Goal: Task Accomplishment & Management: Manage account settings

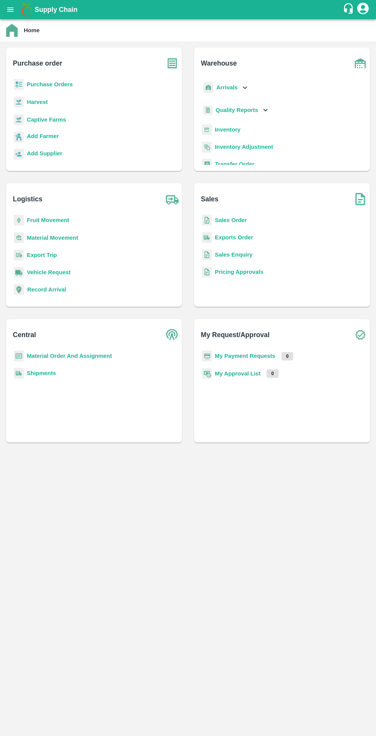
click at [55, 84] on b "Purchase Orders" at bounding box center [50, 84] width 46 height 6
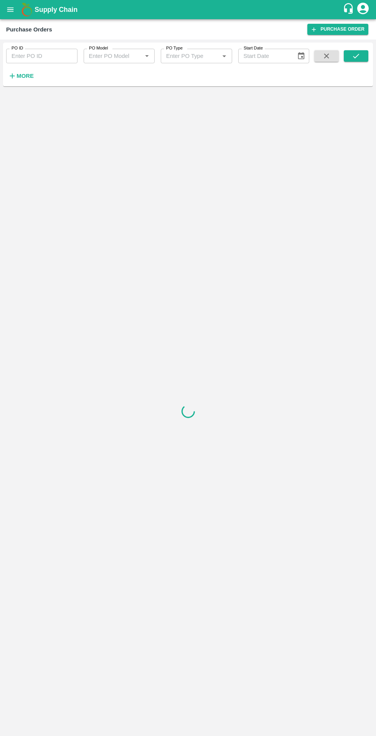
click at [16, 81] on button "More" at bounding box center [21, 75] width 30 height 13
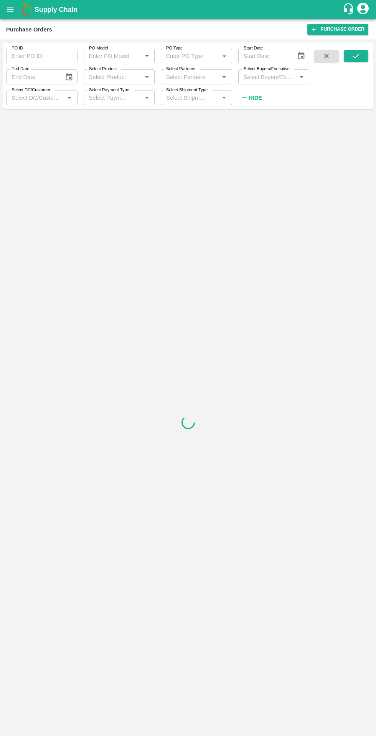
click at [269, 77] on input "Select Buyers/Executive" at bounding box center [267, 77] width 54 height 10
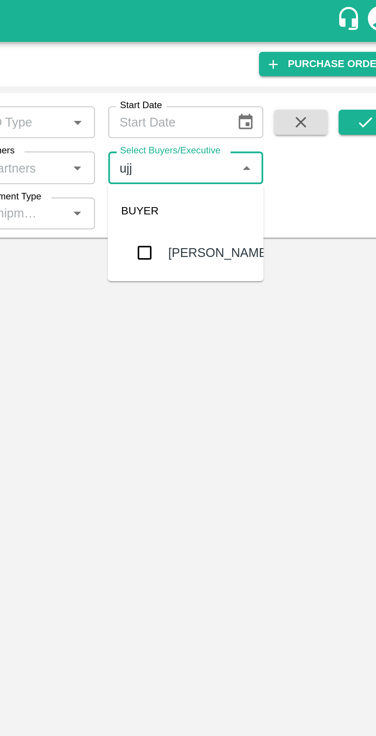
type input "ujjw"
click at [284, 122] on div "Ujjwal Kumar" at bounding box center [273, 116] width 71 height 20
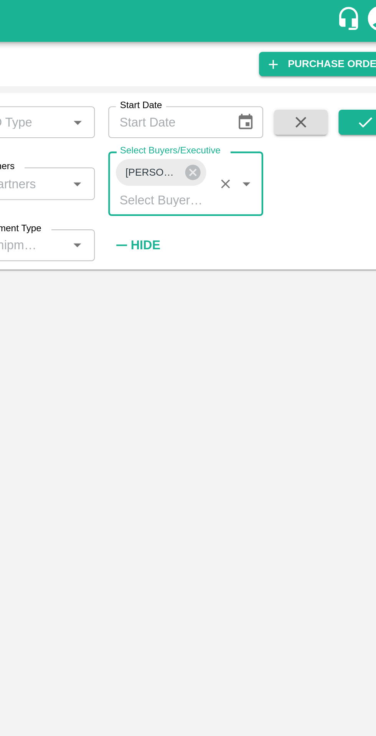
click at [345, 61] on button "submit" at bounding box center [355, 56] width 25 height 12
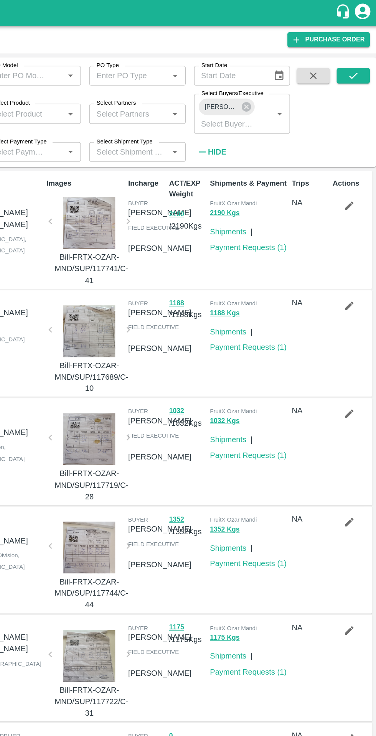
click at [348, 57] on button "submit" at bounding box center [355, 56] width 25 height 12
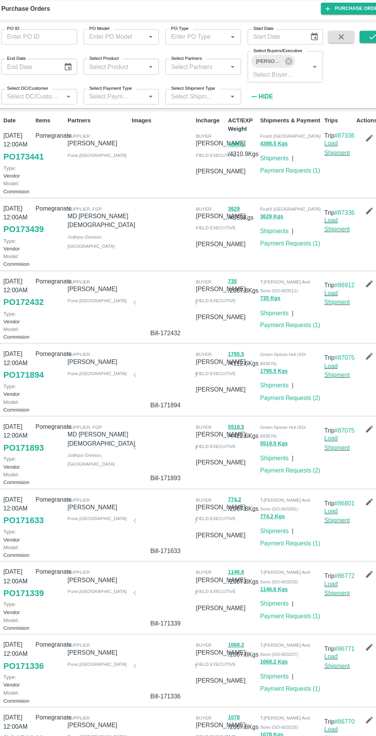
scroll to position [0, 0]
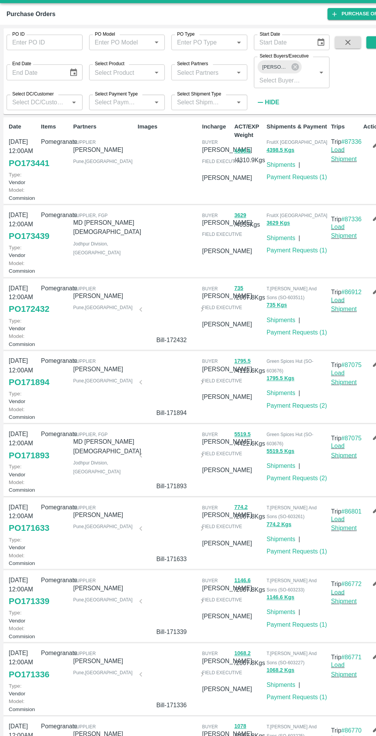
click at [263, 243] on link "Shipments" at bounding box center [263, 240] width 27 height 6
click at [260, 172] on link "Shipments" at bounding box center [263, 171] width 27 height 6
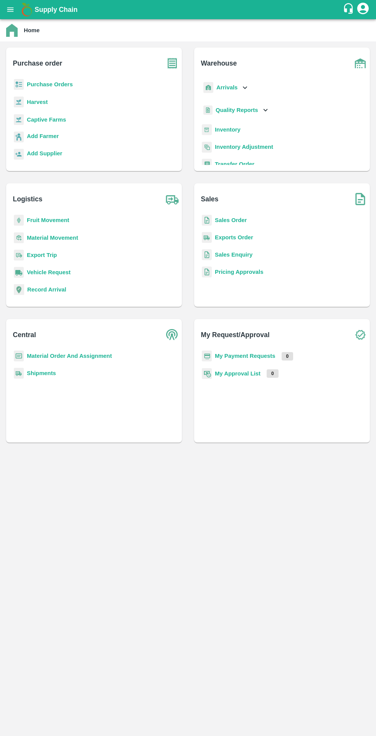
click at [56, 84] on b "Purchase Orders" at bounding box center [50, 84] width 46 height 6
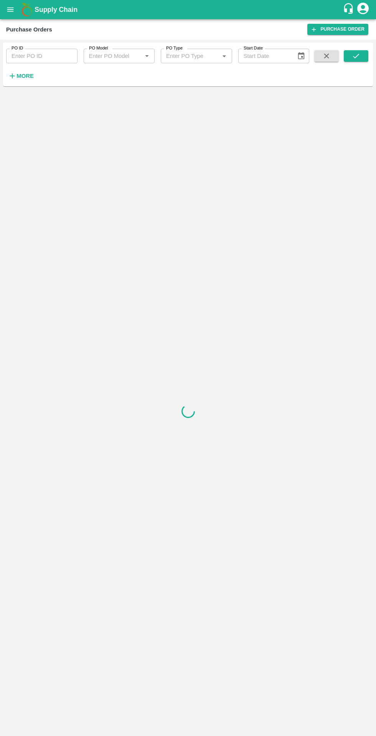
click at [16, 81] on button "More" at bounding box center [21, 75] width 30 height 13
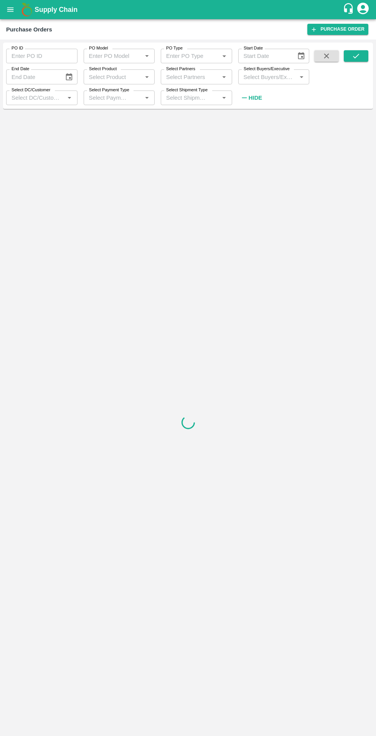
click at [52, 99] on input "Select DC/Customer" at bounding box center [35, 98] width 54 height 10
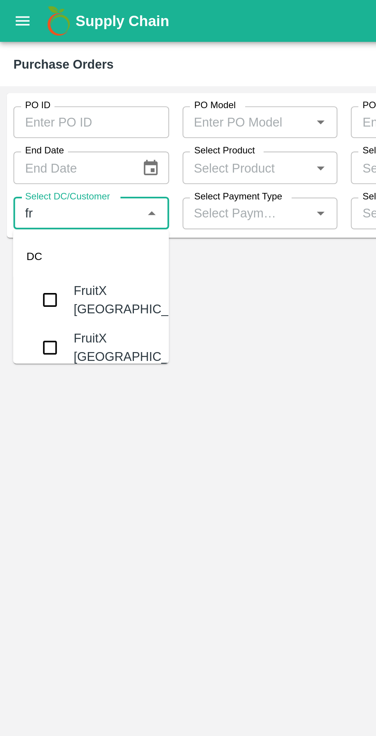
type input "fru"
click at [49, 143] on div "FruitX [GEOGRAPHIC_DATA]" at bounding box center [63, 137] width 59 height 17
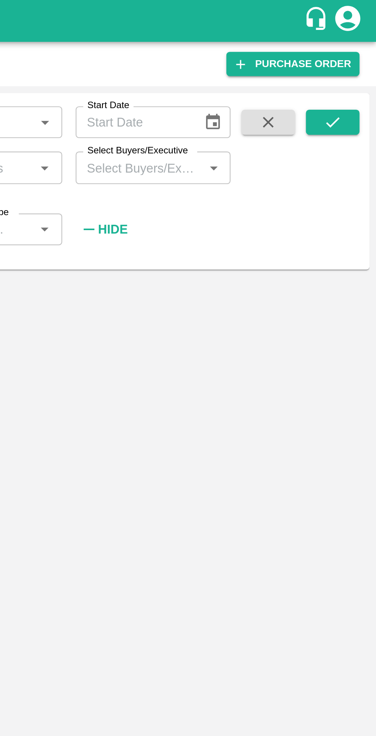
click at [357, 57] on icon "submit" at bounding box center [356, 56] width 8 height 8
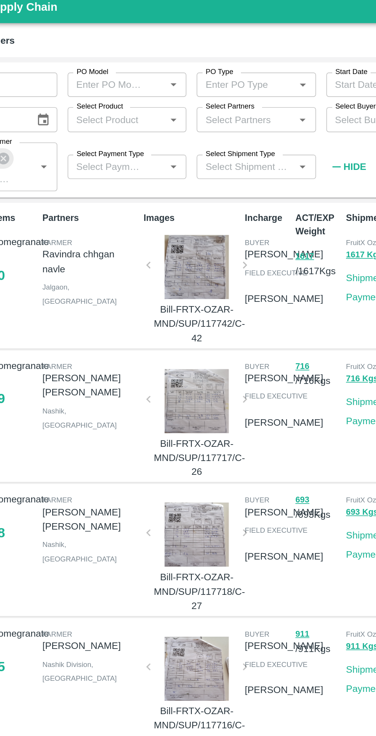
scroll to position [1, 0]
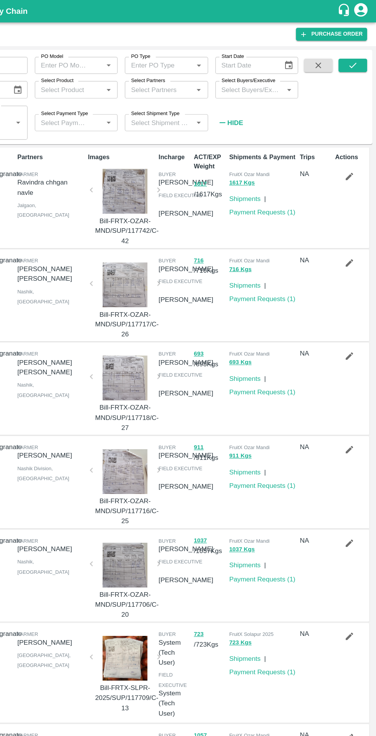
click at [352, 55] on icon "submit" at bounding box center [356, 56] width 8 height 8
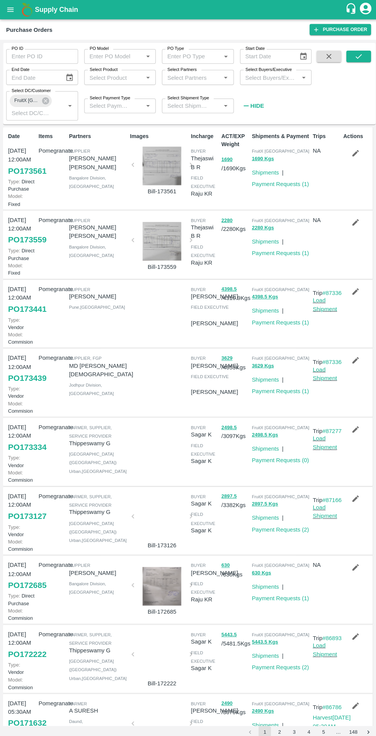
scroll to position [0, 0]
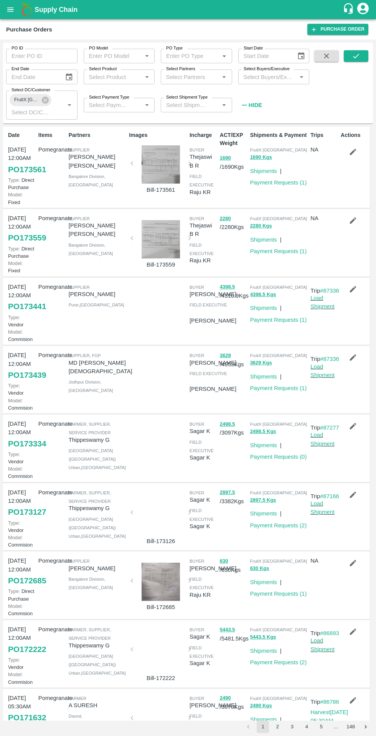
click at [351, 292] on icon "button" at bounding box center [353, 289] width 7 height 7
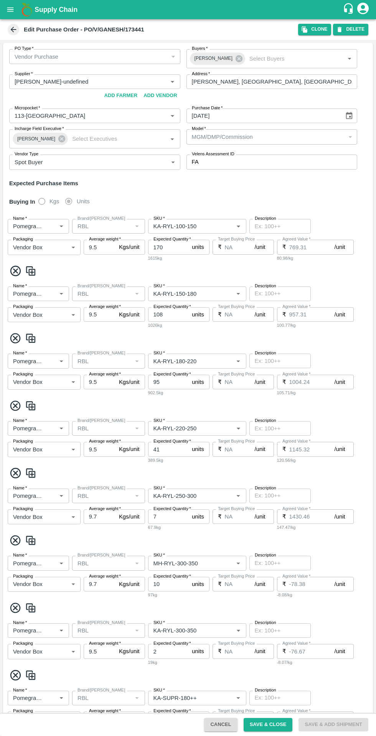
click at [60, 248] on body "Supply Chain Edit Purchase Order - PO/V/GANESH/173441 Clone DELETE PO Type   * …" at bounding box center [188, 368] width 376 height 736
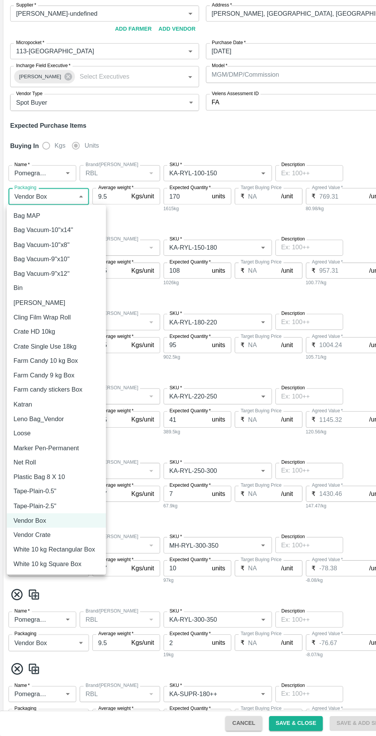
click at [298, 200] on div at bounding box center [188, 368] width 376 height 736
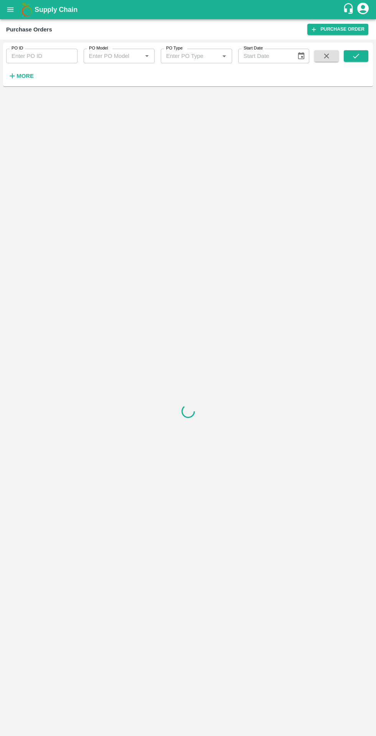
click at [31, 79] on strong "More" at bounding box center [24, 76] width 17 height 6
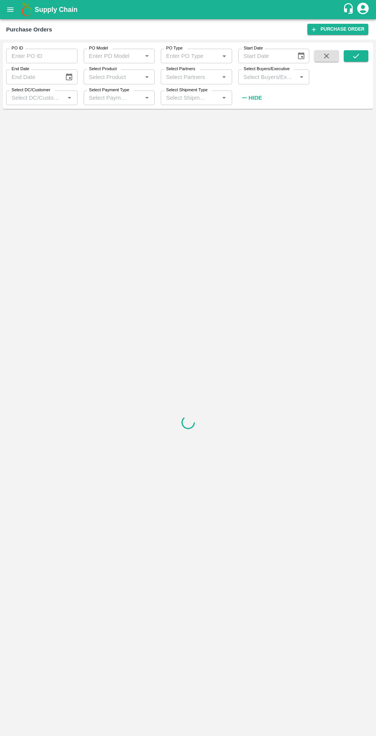
click at [52, 98] on input "Select DC/Customer" at bounding box center [35, 98] width 54 height 10
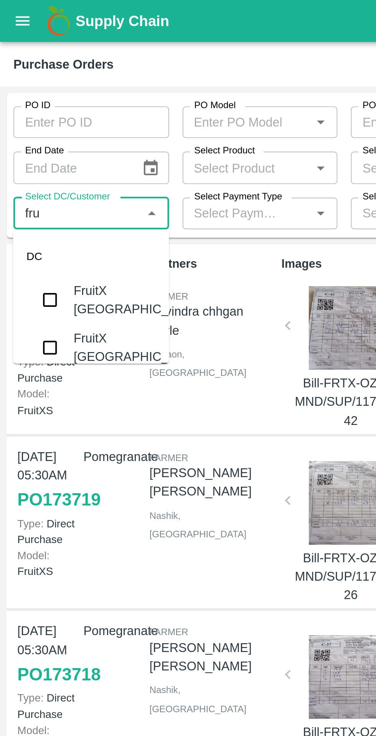
type input "frui"
click at [46, 140] on div "FruitX [GEOGRAPHIC_DATA]" at bounding box center [63, 137] width 59 height 17
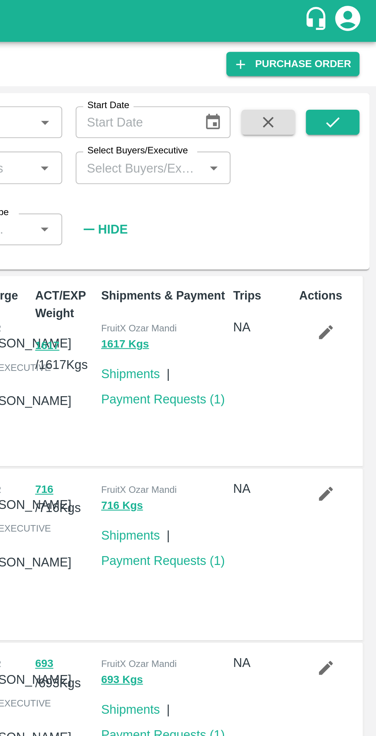
click at [361, 58] on button "submit" at bounding box center [355, 56] width 25 height 12
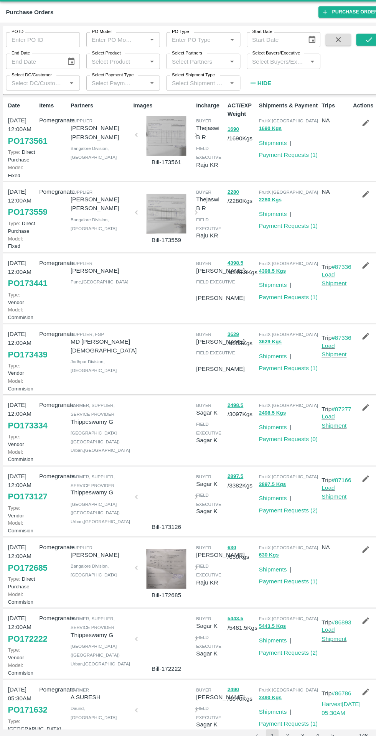
scroll to position [4, 0]
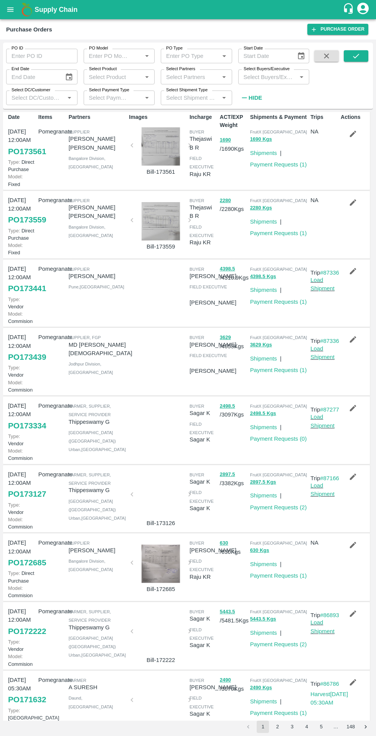
click at [355, 275] on icon "button" at bounding box center [352, 271] width 8 height 8
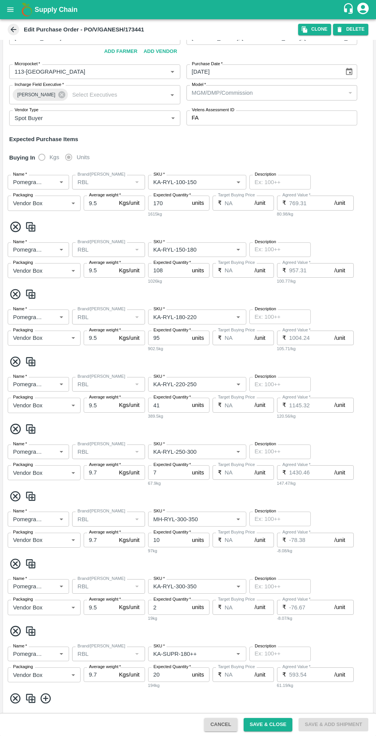
scroll to position [6, 0]
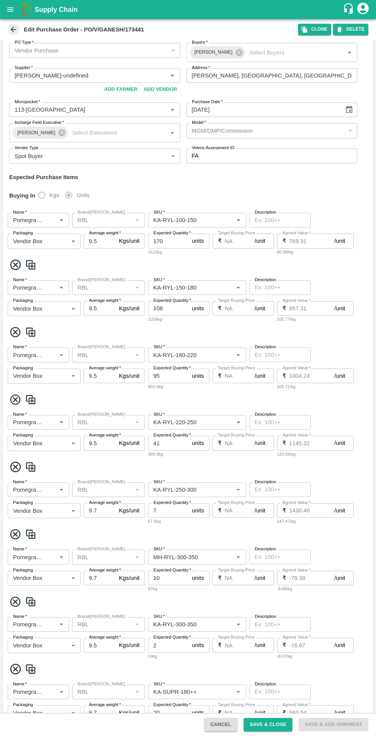
click at [216, 220] on input "SKU   *" at bounding box center [185, 220] width 71 height 10
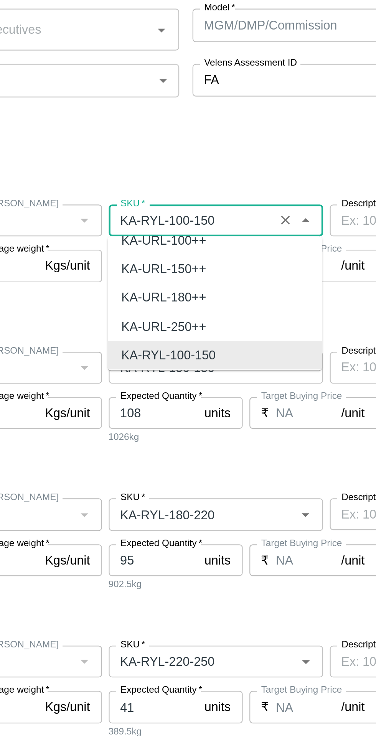
click at [259, 197] on div "Buying In Kgs Units" at bounding box center [188, 195] width 370 height 22
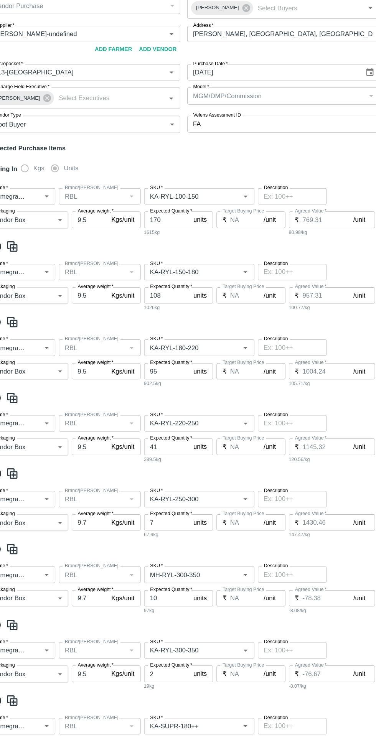
scroll to position [3, 0]
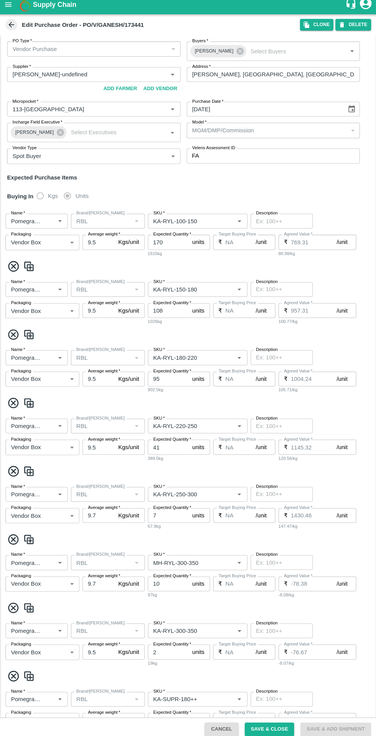
click at [17, 30] on icon at bounding box center [13, 29] width 8 height 8
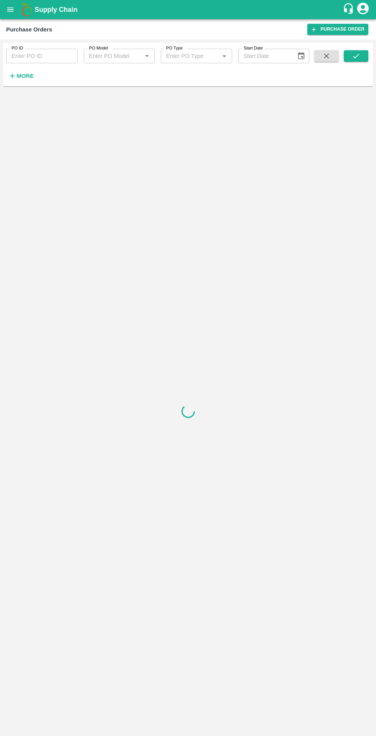
click at [30, 80] on h6 "More" at bounding box center [24, 76] width 17 height 10
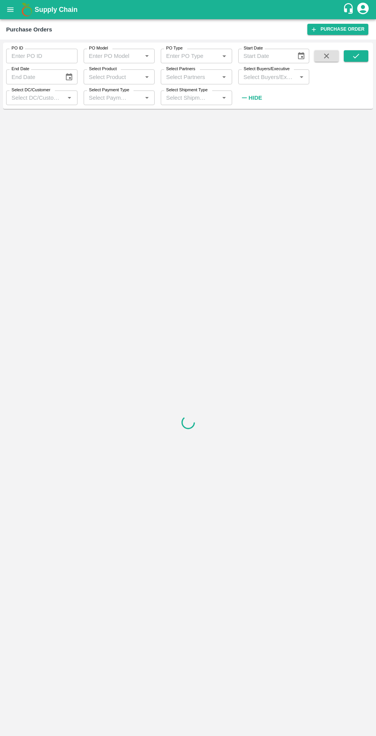
click at [46, 99] on input "Select DC/Customer" at bounding box center [35, 98] width 54 height 10
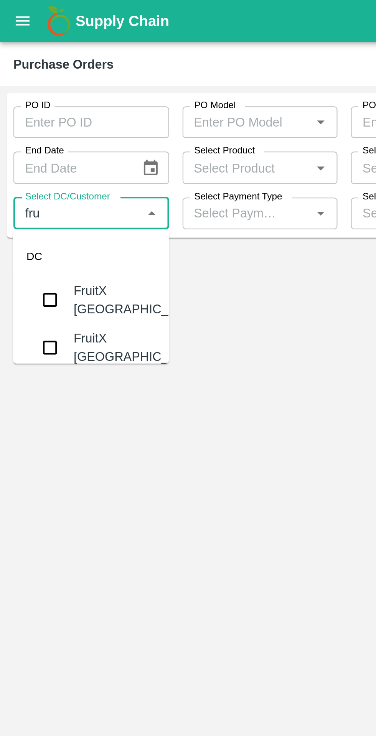
type input "frui"
click at [52, 140] on div "FruitX [GEOGRAPHIC_DATA]" at bounding box center [63, 137] width 59 height 17
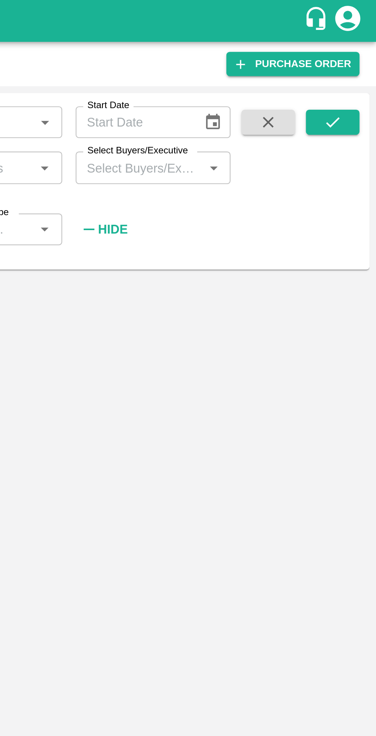
click at [356, 55] on icon "submit" at bounding box center [356, 56] width 8 height 8
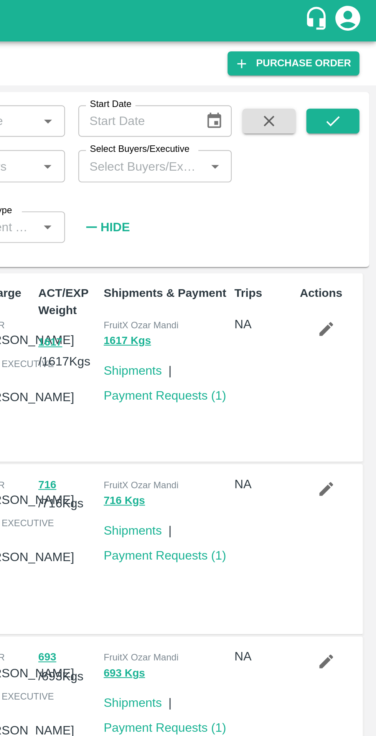
click at [358, 57] on icon "submit" at bounding box center [356, 56] width 8 height 8
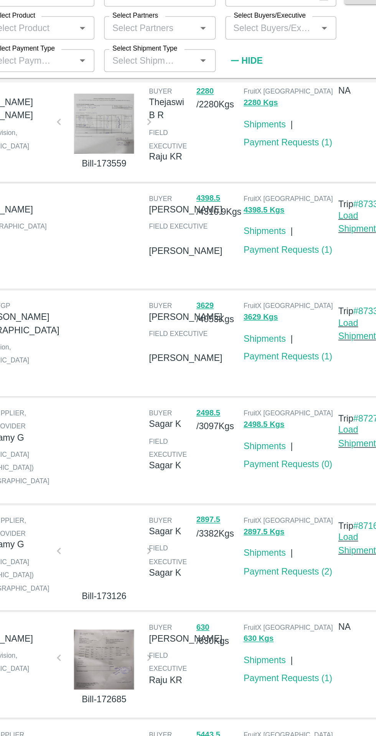
scroll to position [85, 0]
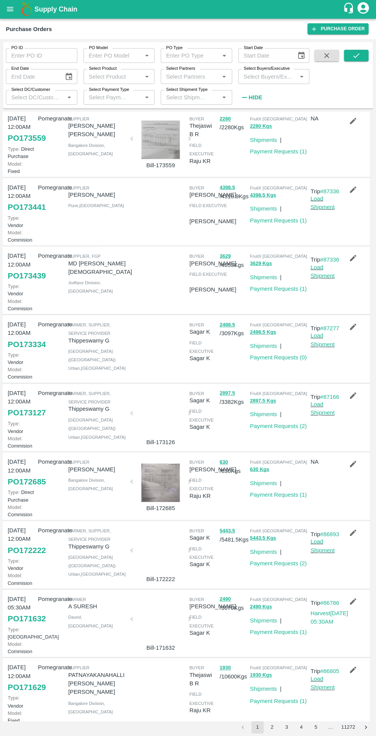
click at [261, 200] on button "4398.5 Kgs" at bounding box center [263, 195] width 26 height 9
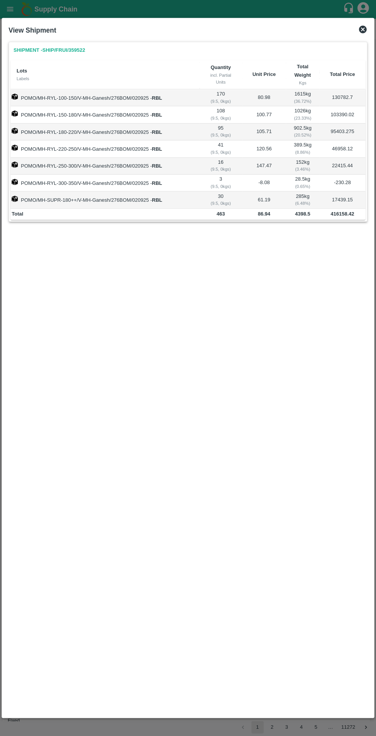
click at [362, 32] on icon at bounding box center [362, 30] width 8 height 8
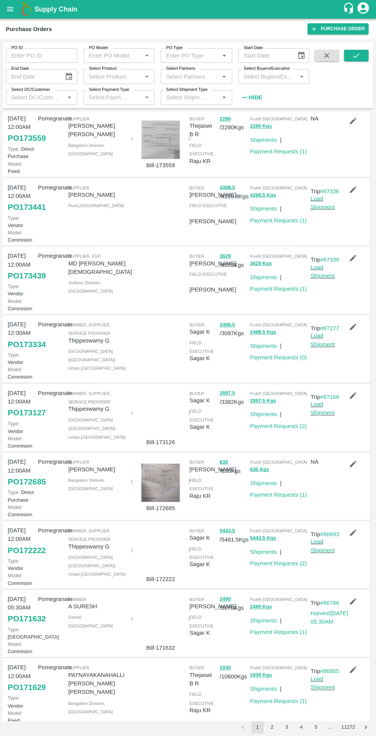
click at [261, 212] on link "Shipments" at bounding box center [263, 208] width 27 height 6
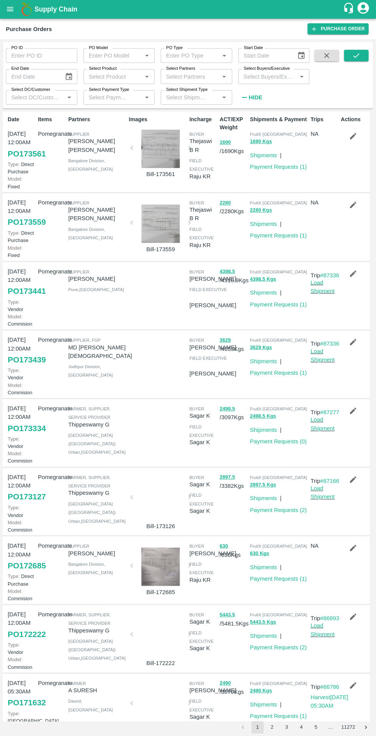
scroll to position [0, 0]
click at [172, 244] on div at bounding box center [160, 225] width 51 height 38
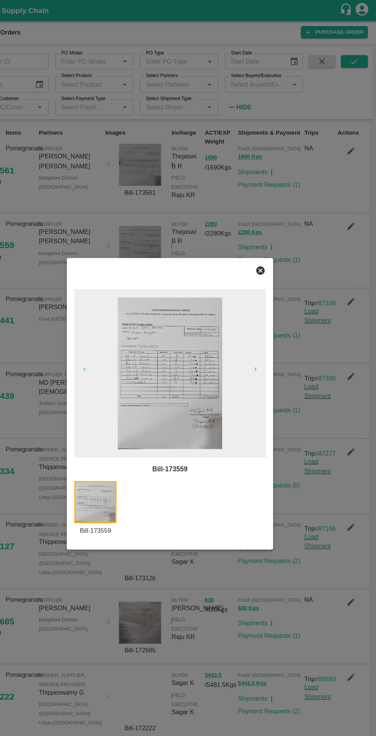
click at [267, 246] on icon at bounding box center [270, 247] width 8 height 8
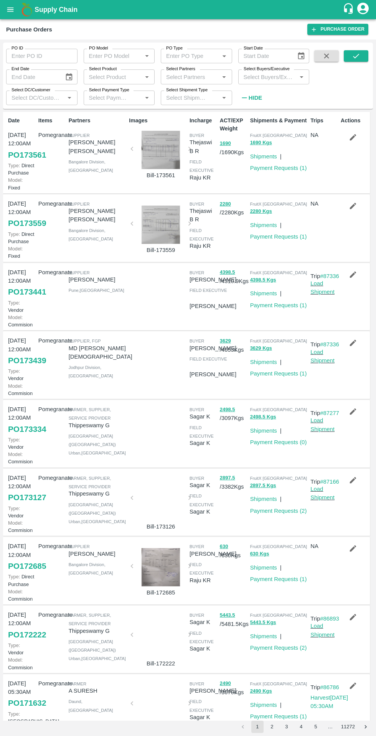
click at [347, 212] on button "button" at bounding box center [352, 205] width 25 height 13
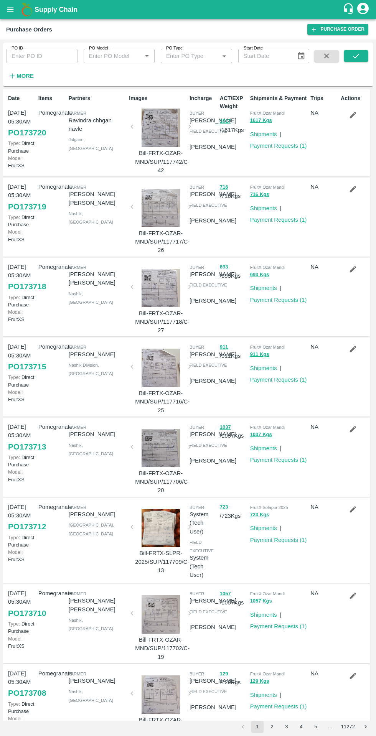
click at [26, 77] on strong "More" at bounding box center [24, 76] width 17 height 6
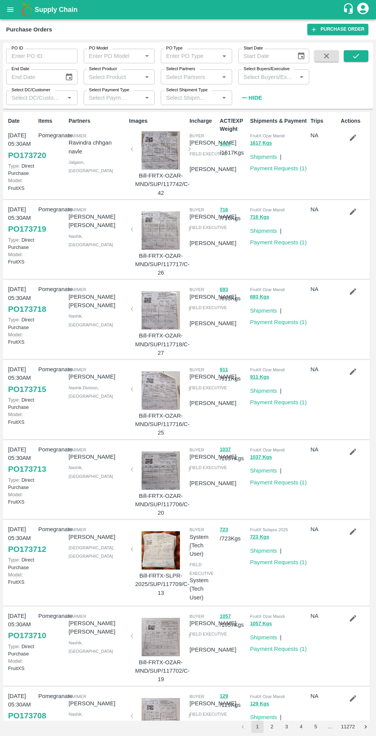
click at [55, 100] on input "Select DC/Customer" at bounding box center [35, 98] width 54 height 10
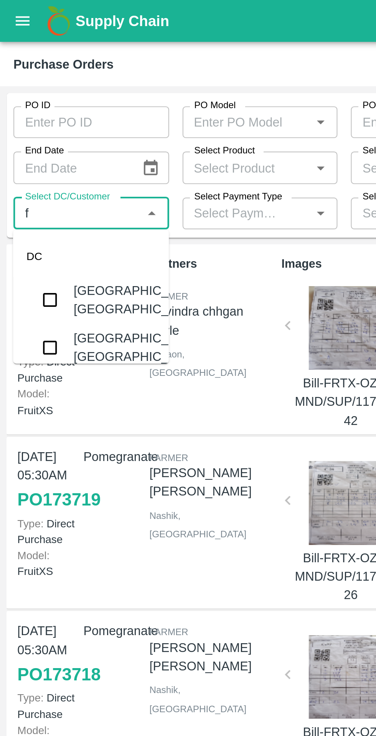
type input "fr"
click at [51, 140] on div "FruitX [GEOGRAPHIC_DATA]" at bounding box center [63, 137] width 59 height 17
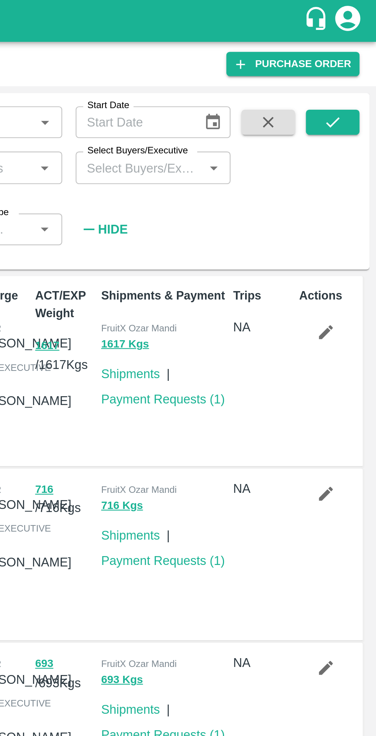
click at [357, 60] on icon "submit" at bounding box center [356, 56] width 8 height 8
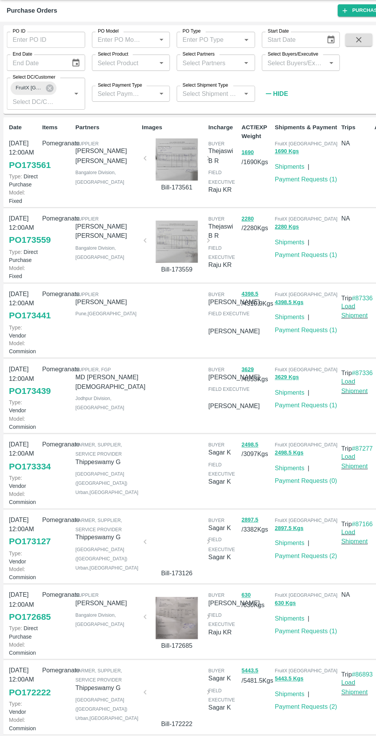
click at [169, 259] on div at bounding box center [160, 239] width 51 height 38
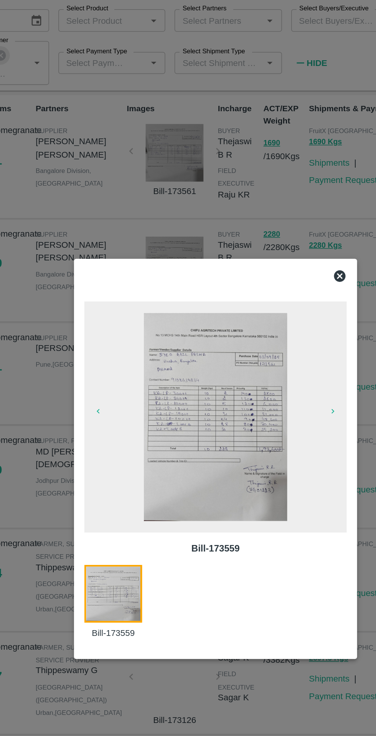
click at [270, 248] on icon at bounding box center [270, 247] width 8 height 8
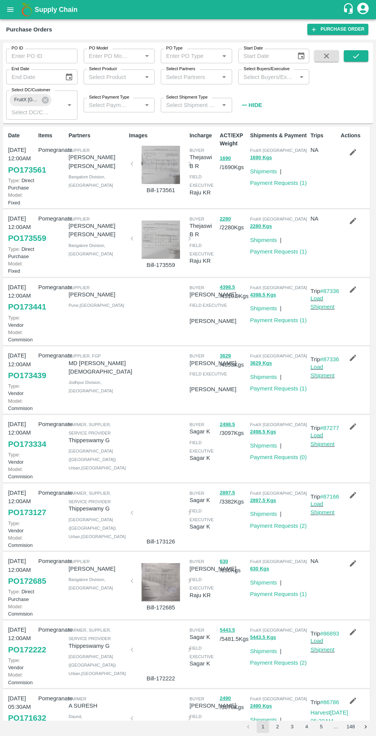
click at [164, 169] on div at bounding box center [160, 165] width 51 height 38
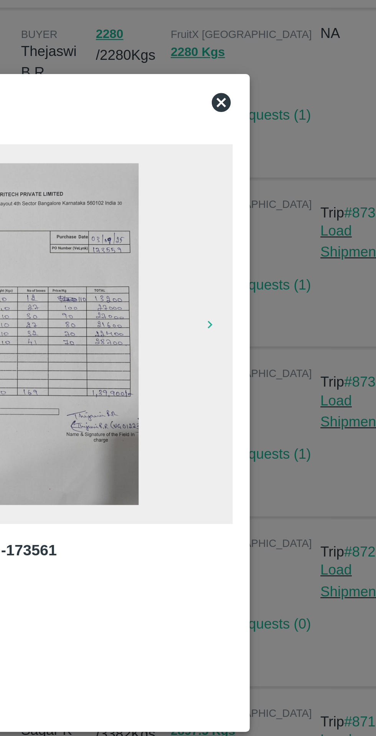
click at [267, 249] on icon at bounding box center [270, 246] width 9 height 9
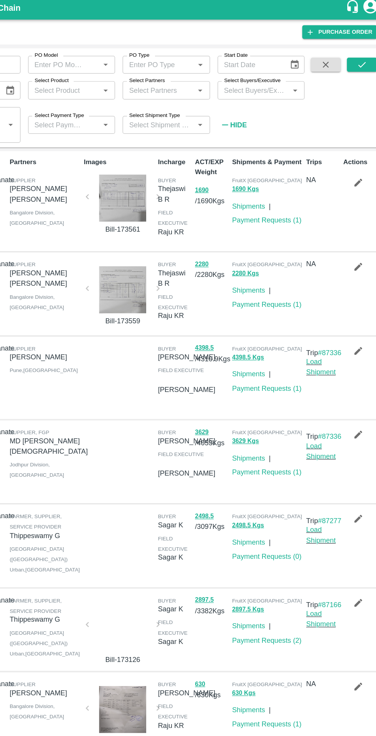
click at [344, 155] on button "button" at bounding box center [352, 152] width 25 height 13
